Goal: Information Seeking & Learning: Learn about a topic

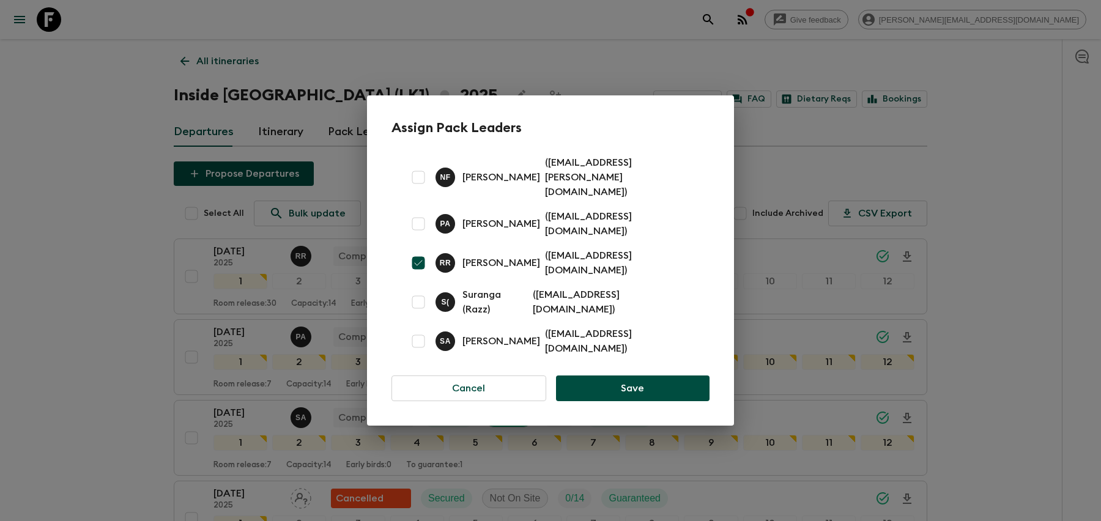
scroll to position [906, 0]
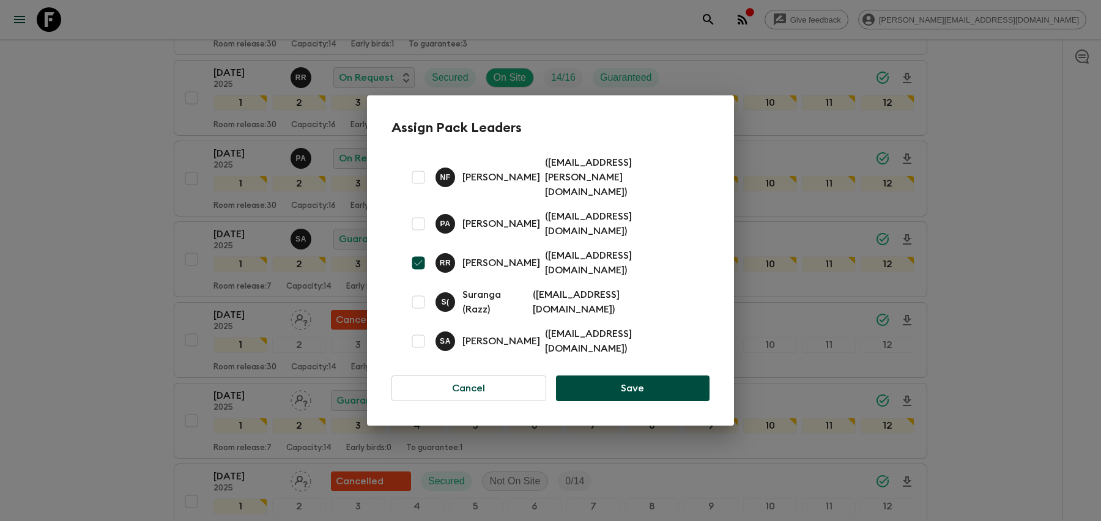
click at [855, 165] on div "Assign Pack Leaders N F [PERSON_NAME] ( [PERSON_NAME][EMAIL_ADDRESS][PERSON_NAM…" at bounding box center [550, 260] width 1101 height 521
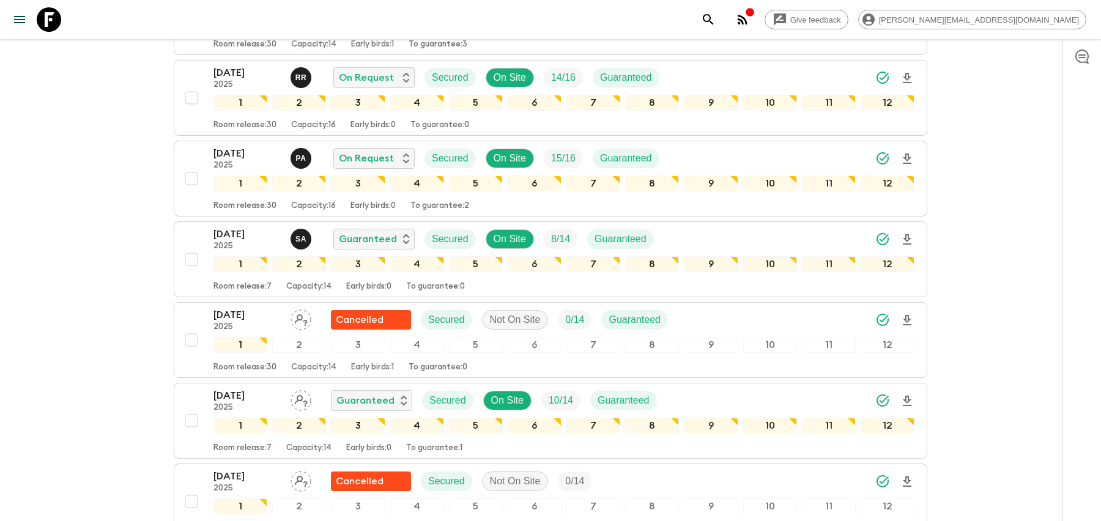
click at [716, 24] on icon "search adventures" at bounding box center [708, 19] width 15 height 15
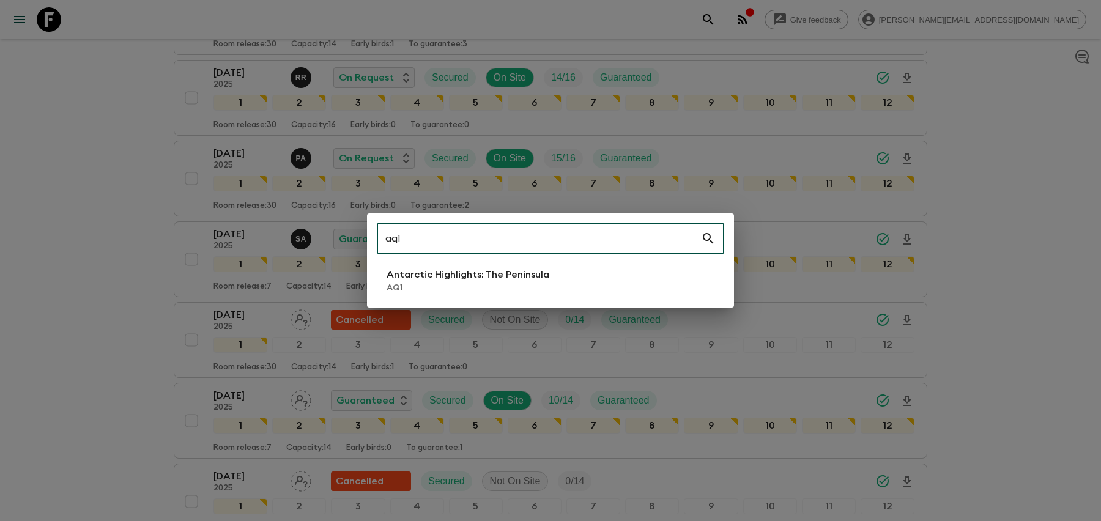
type input "aq1"
click at [448, 276] on p "Antarctic Highlights: The Peninsula" at bounding box center [468, 274] width 163 height 15
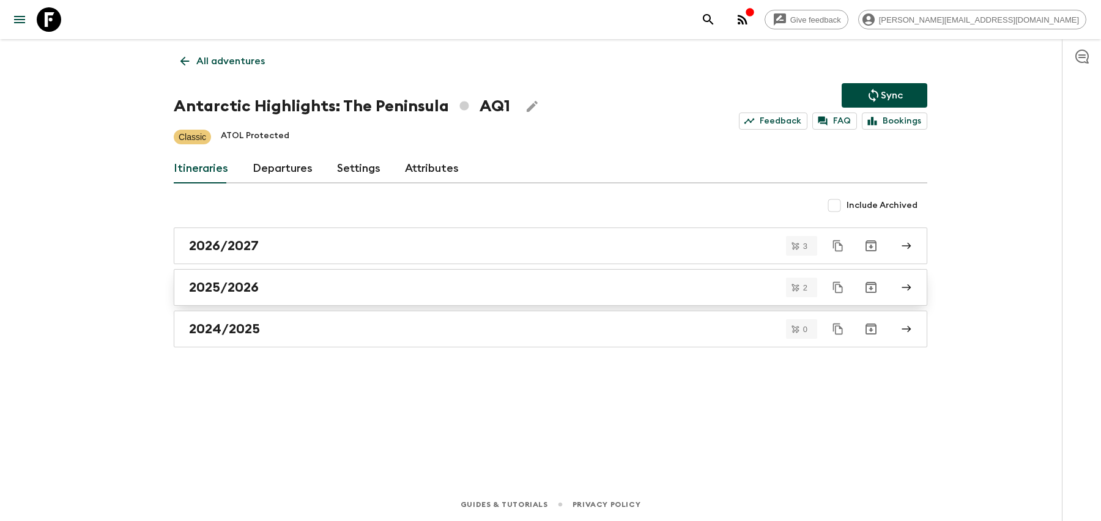
click at [255, 282] on h2 "2025/2026" at bounding box center [224, 288] width 70 height 16
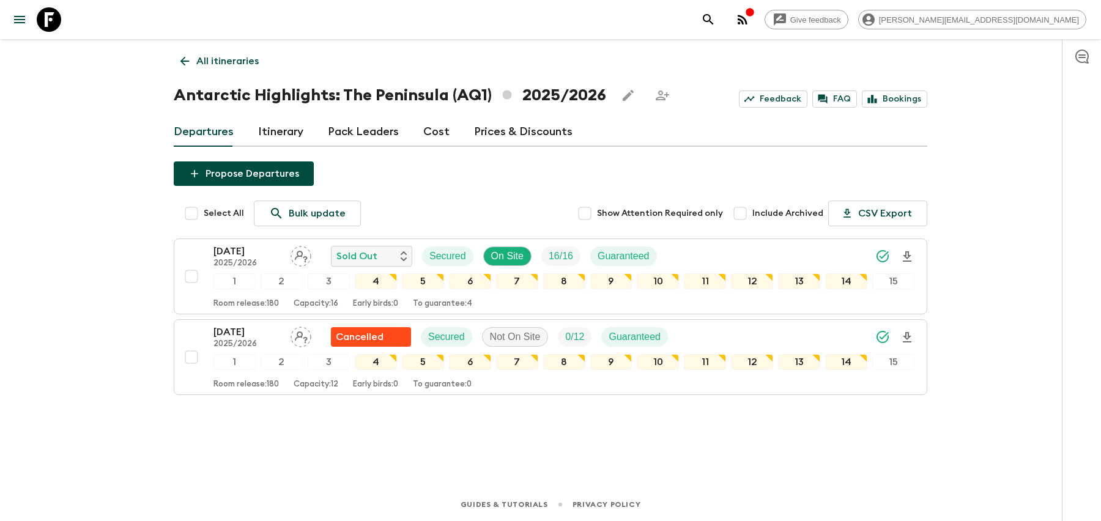
click at [423, 132] on link "Cost" at bounding box center [436, 131] width 26 height 29
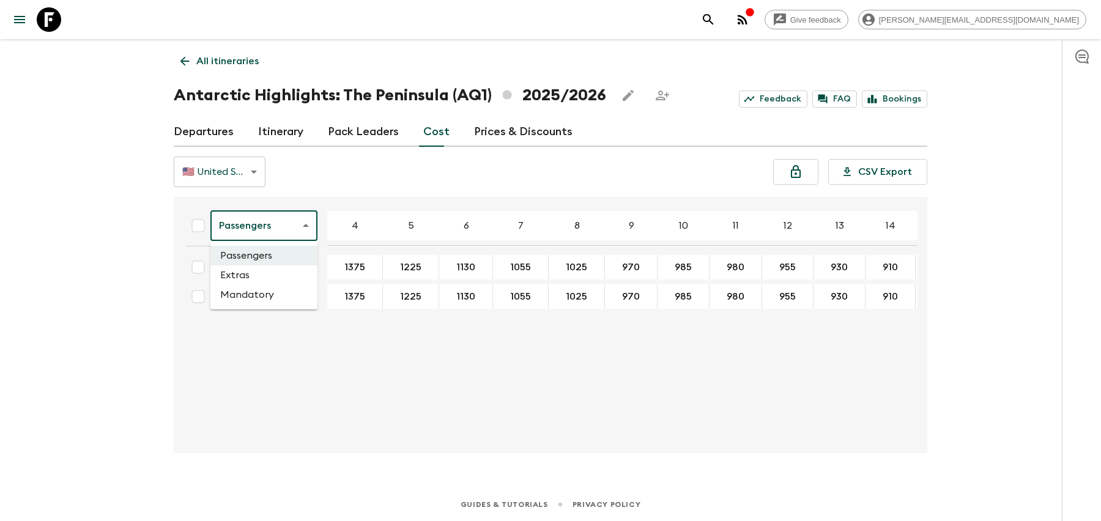
click at [237, 218] on body "Give feedback [PERSON_NAME][EMAIL_ADDRESS][DOMAIN_NAME] All itineraries Antarct…" at bounding box center [550, 260] width 1101 height 521
click at [265, 141] on div at bounding box center [550, 260] width 1101 height 521
click at [277, 133] on link "Itinerary" at bounding box center [280, 131] width 45 height 29
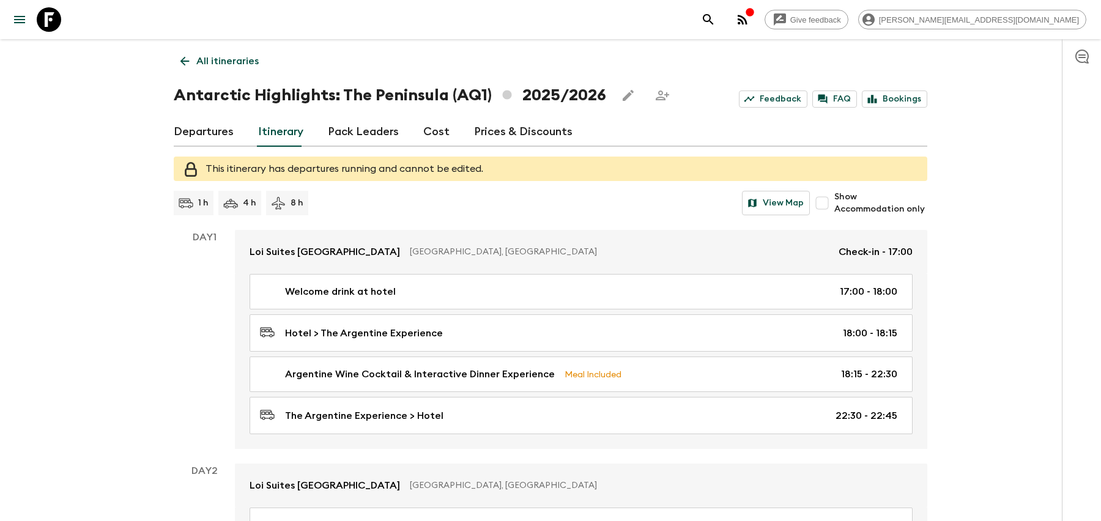
click at [429, 138] on link "Cost" at bounding box center [436, 131] width 26 height 29
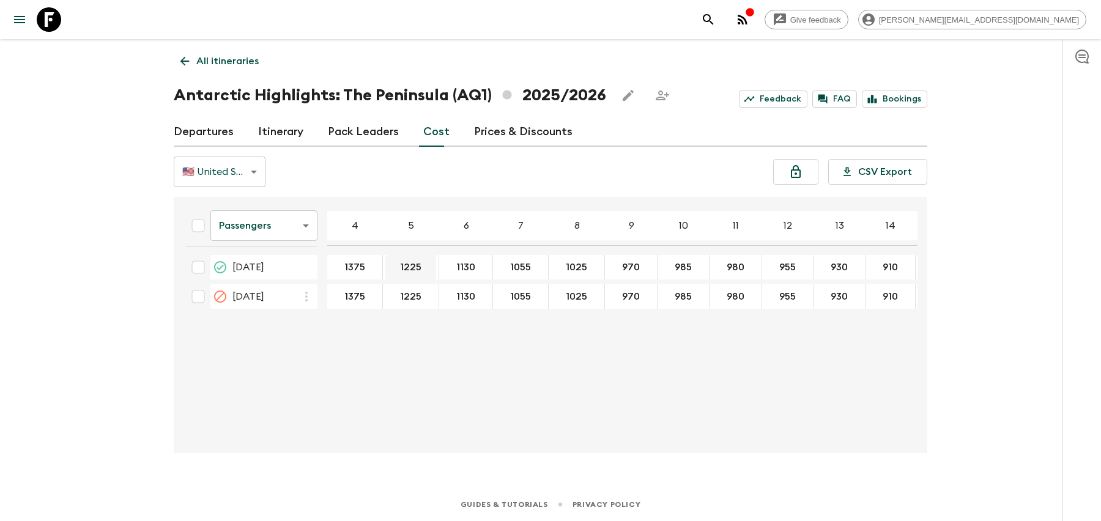
drag, startPoint x: 343, startPoint y: 270, endPoint x: 404, endPoint y: 271, distance: 61.8
click at [354, 352] on div "Passengers passengersCost ​ 4 5 6 7 8 9 10 11 12 13 14 15 16 17 18 [DATE] 1375 …" at bounding box center [547, 325] width 742 height 237
click at [246, 231] on body "Give feedback [PERSON_NAME][EMAIL_ADDRESS][DOMAIN_NAME] All itineraries Antarct…" at bounding box center [550, 260] width 1101 height 521
click at [247, 283] on li "Extras" at bounding box center [263, 276] width 107 height 20
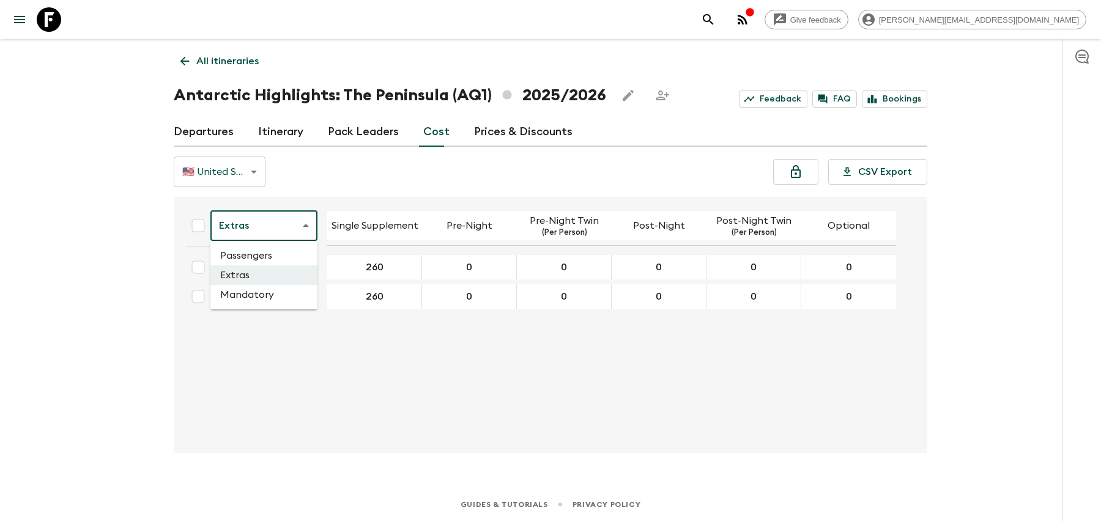
click at [275, 233] on body "Give feedback [PERSON_NAME][EMAIL_ADDRESS][DOMAIN_NAME] All itineraries Antarct…" at bounding box center [550, 260] width 1101 height 521
click at [275, 298] on li "Mandatory" at bounding box center [263, 295] width 107 height 20
